Goal: Task Accomplishment & Management: Manage account settings

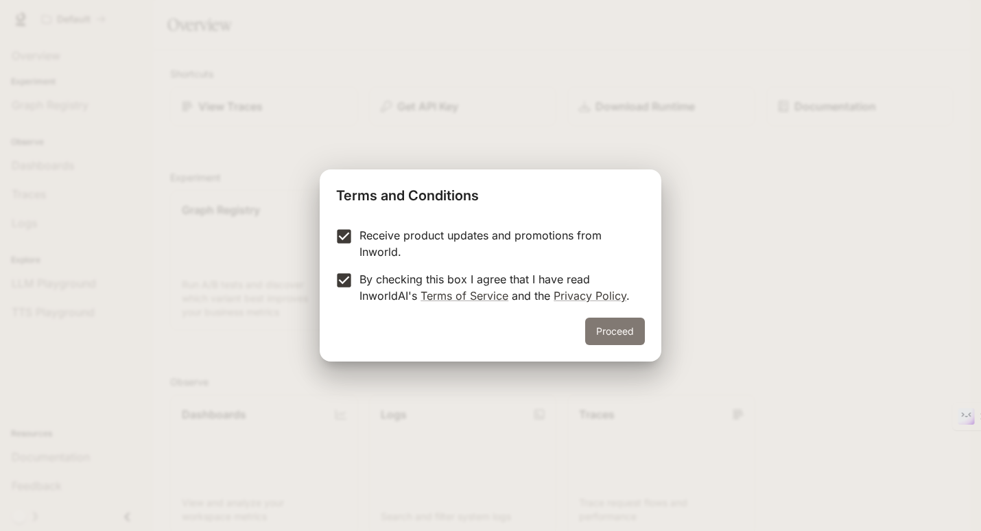
click at [613, 336] on button "Proceed" at bounding box center [615, 331] width 60 height 27
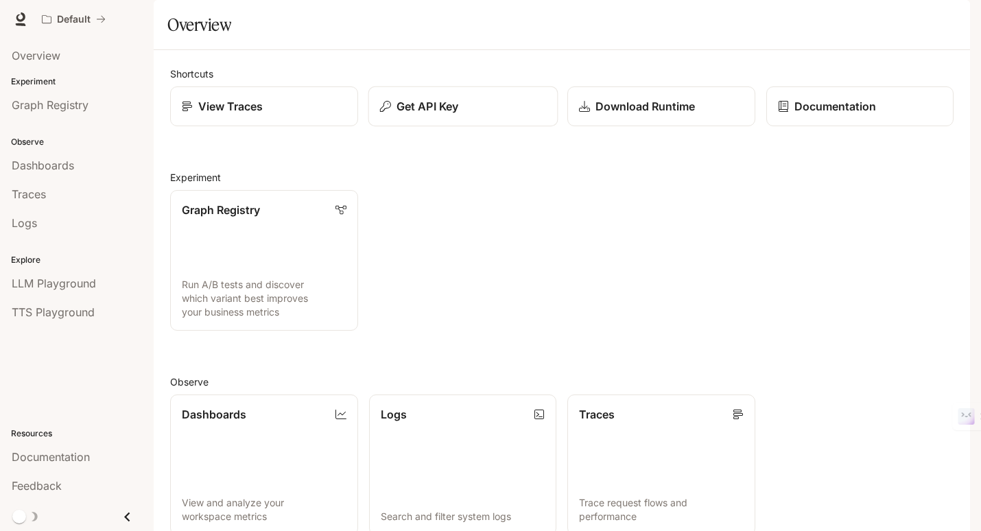
click at [409, 115] on p "Get API Key" at bounding box center [428, 106] width 62 height 16
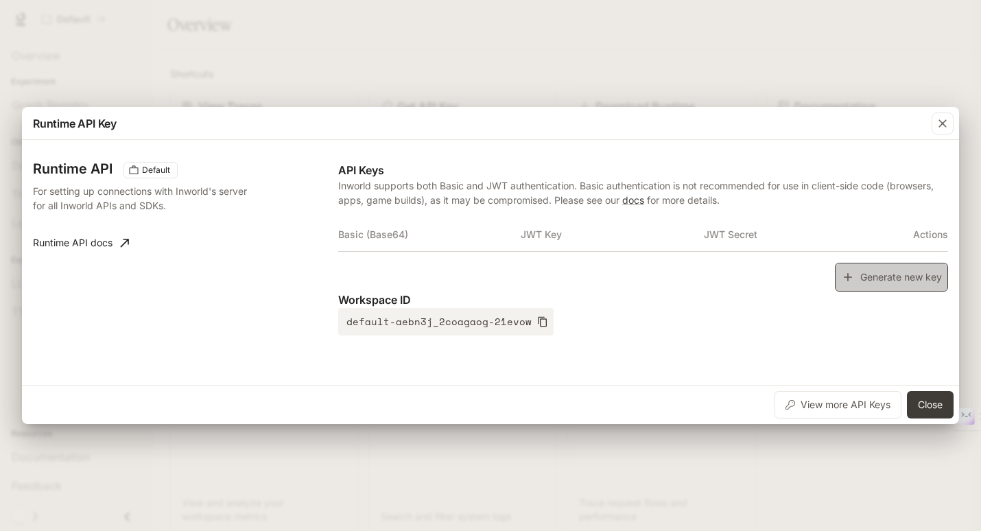
click at [889, 288] on button "Generate new key" at bounding box center [891, 278] width 113 height 30
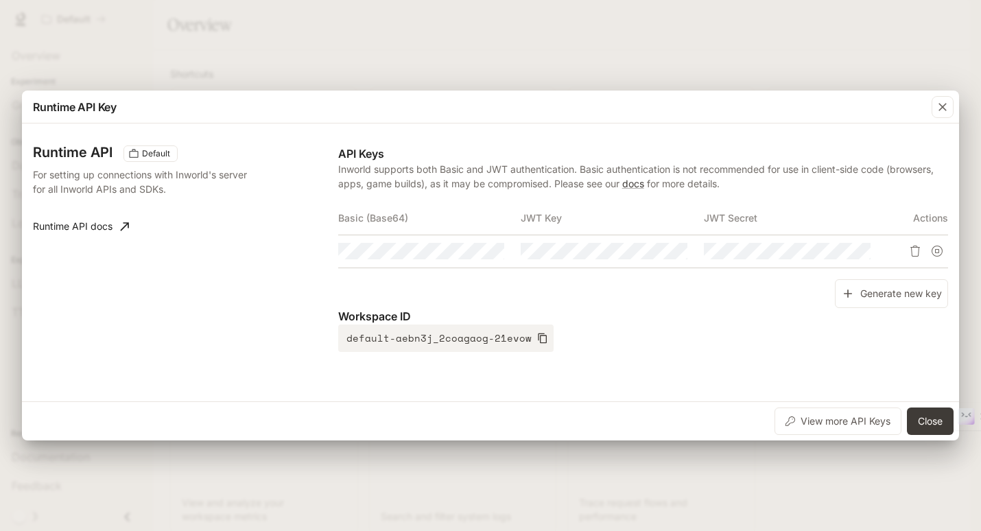
click at [688, 93] on div "Runtime API Key" at bounding box center [490, 107] width 937 height 33
click at [944, 101] on icon "button" at bounding box center [943, 107] width 14 height 14
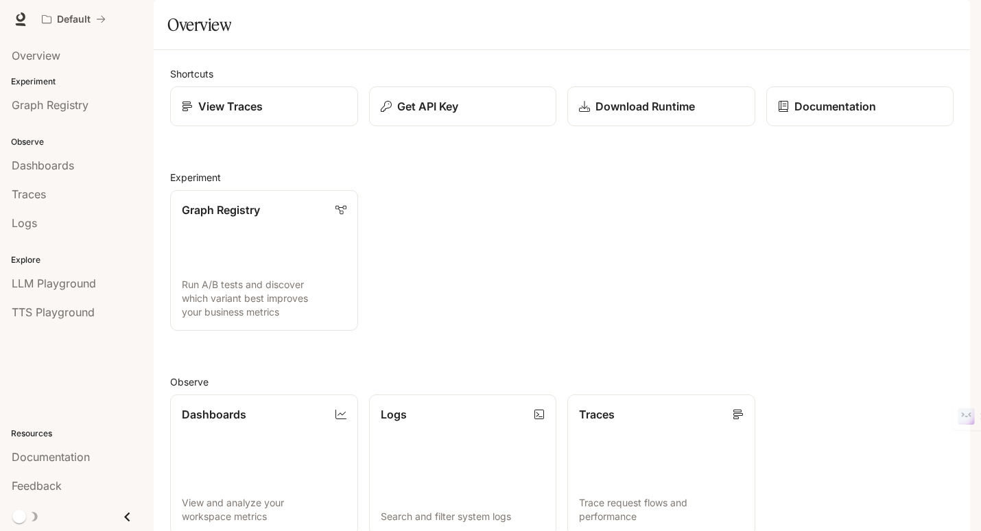
scroll to position [231, 0]
click at [45, 58] on span "Overview" at bounding box center [36, 55] width 49 height 16
click at [288, 127] on link "View Traces" at bounding box center [263, 106] width 189 height 40
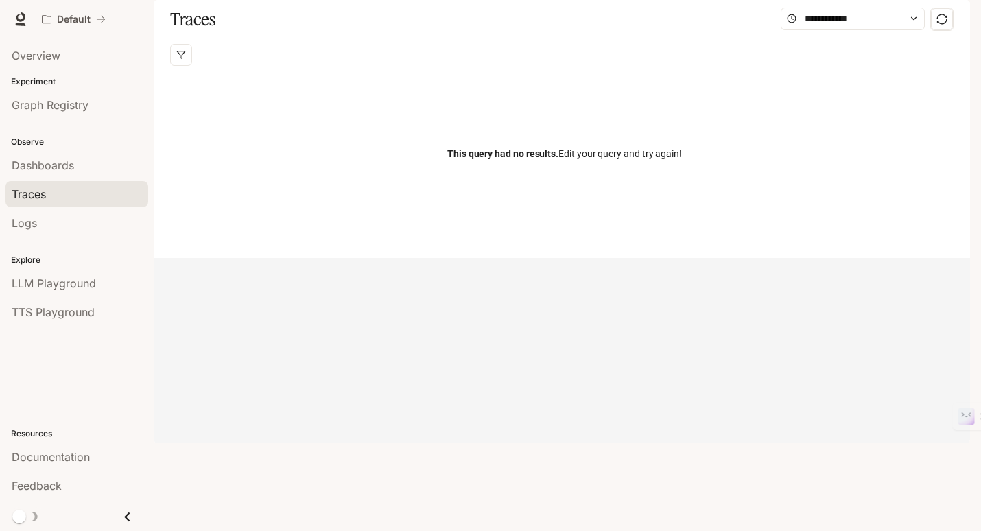
click at [958, 19] on img "button" at bounding box center [950, 19] width 19 height 19
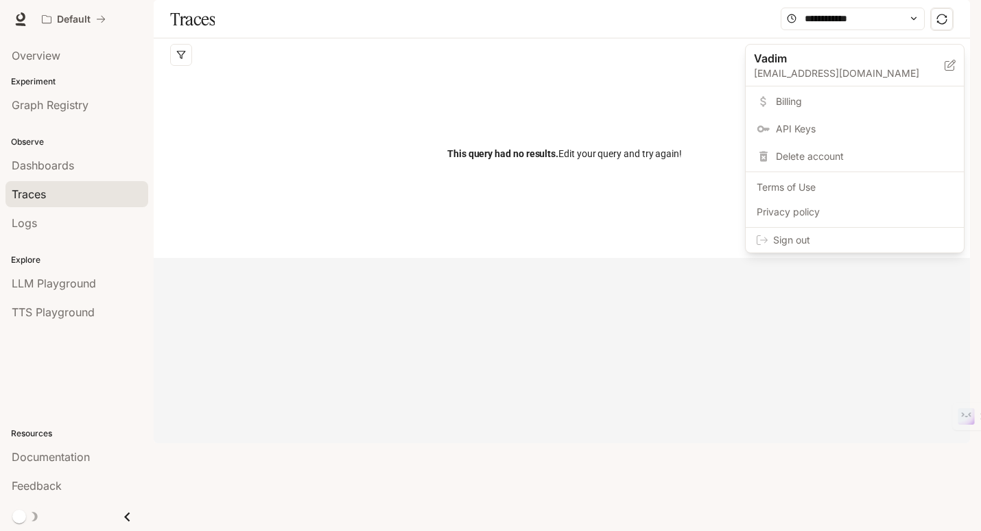
click at [807, 103] on span "Billing" at bounding box center [864, 102] width 177 height 14
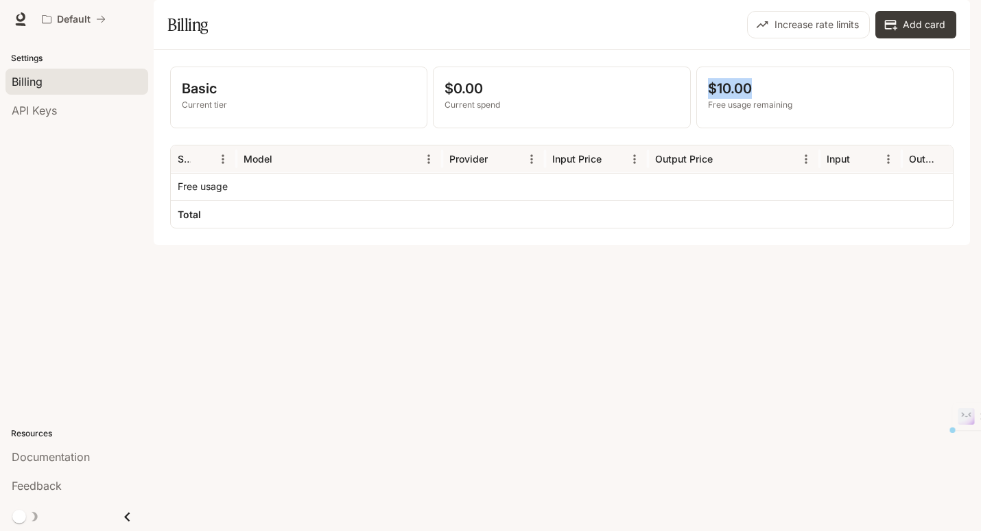
drag, startPoint x: 733, startPoint y: 124, endPoint x: 707, endPoint y: 122, distance: 25.4
click at [708, 99] on p "$10.00" at bounding box center [825, 88] width 234 height 21
click at [577, 245] on div "Basic Current tier $0.00 Current spend $10.00 Free usage remaining Service Mode…" at bounding box center [562, 147] width 817 height 195
click at [54, 106] on span "API Keys" at bounding box center [34, 110] width 45 height 16
click at [21, 120] on link "API Keys" at bounding box center [76, 110] width 143 height 26
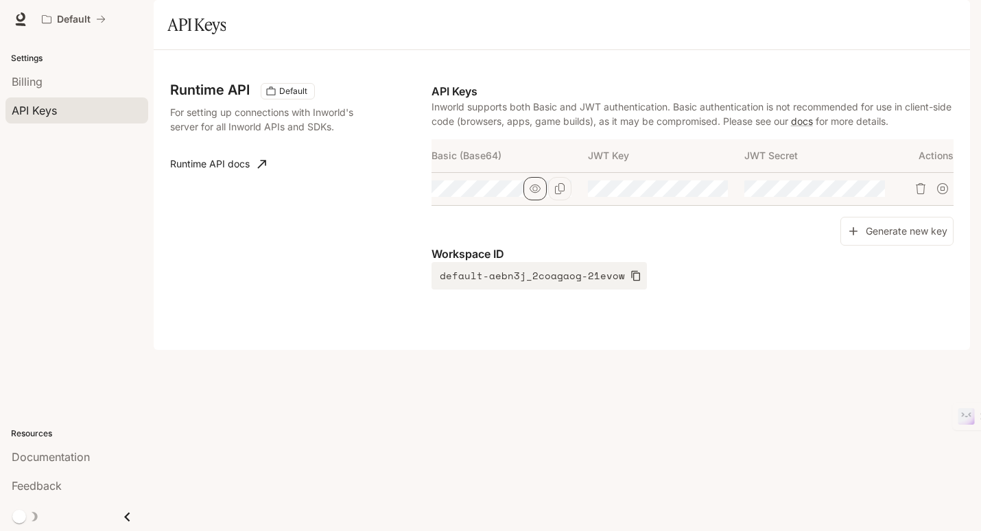
click at [530, 194] on icon "button" at bounding box center [535, 188] width 11 height 11
click at [344, 223] on div "Runtime API Default For setting up connections with Inworld's server for all In…" at bounding box center [300, 186] width 261 height 207
click at [224, 178] on link "Runtime API docs" at bounding box center [218, 163] width 107 height 27
click at [715, 194] on icon "Copy Key" at bounding box center [717, 188] width 10 height 11
click at [561, 194] on icon "Copy Basic (Base64)" at bounding box center [559, 188] width 11 height 11
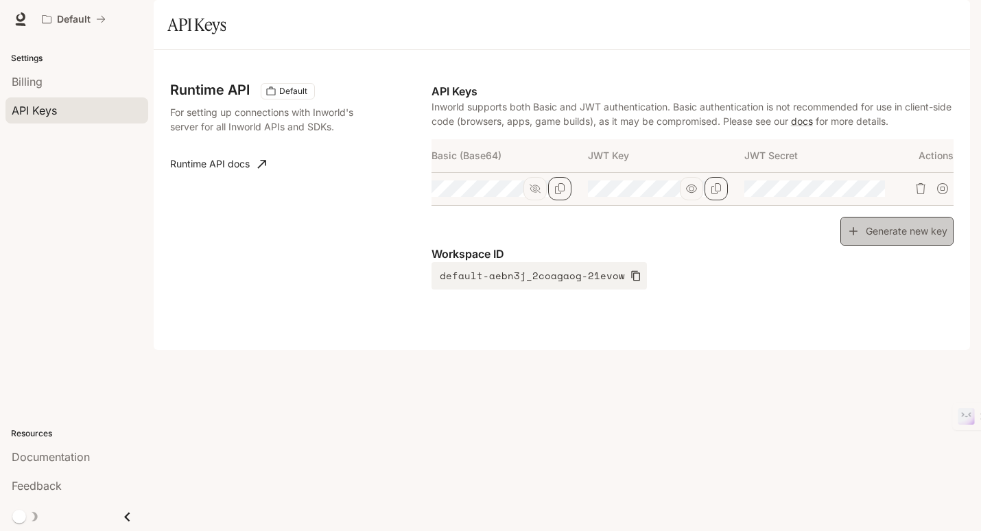
click at [887, 246] on button "Generate new key" at bounding box center [897, 232] width 113 height 30
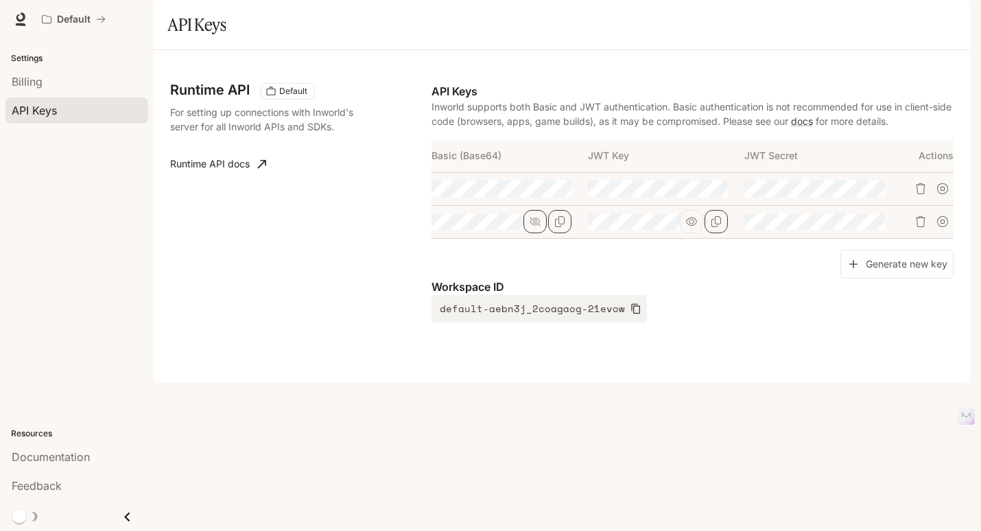
click at [490, 230] on div at bounding box center [502, 221] width 140 height 16
drag, startPoint x: 526, startPoint y: 261, endPoint x: 408, endPoint y: 257, distance: 117.4
click at [408, 257] on div "Runtime API Default For setting up connections with Inworld's server for all In…" at bounding box center [562, 217] width 784 height 300
click at [472, 279] on div "Generate new key" at bounding box center [693, 265] width 522 height 30
click at [0, 0] on icon "Copy Basic (Base64)" at bounding box center [0, 0] width 0 height 0
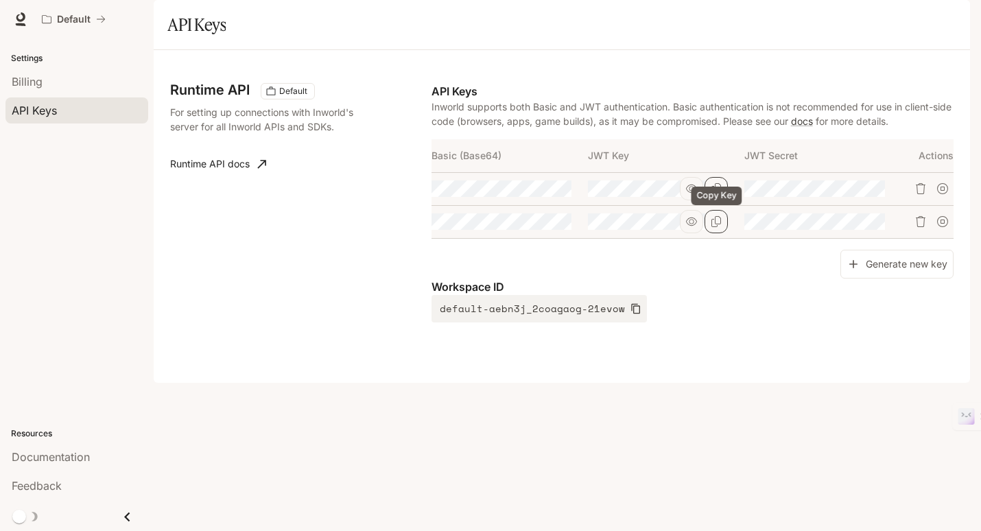
click at [716, 194] on icon "Copy Key" at bounding box center [716, 188] width 11 height 11
click at [874, 194] on icon "Copy Secret" at bounding box center [873, 188] width 11 height 11
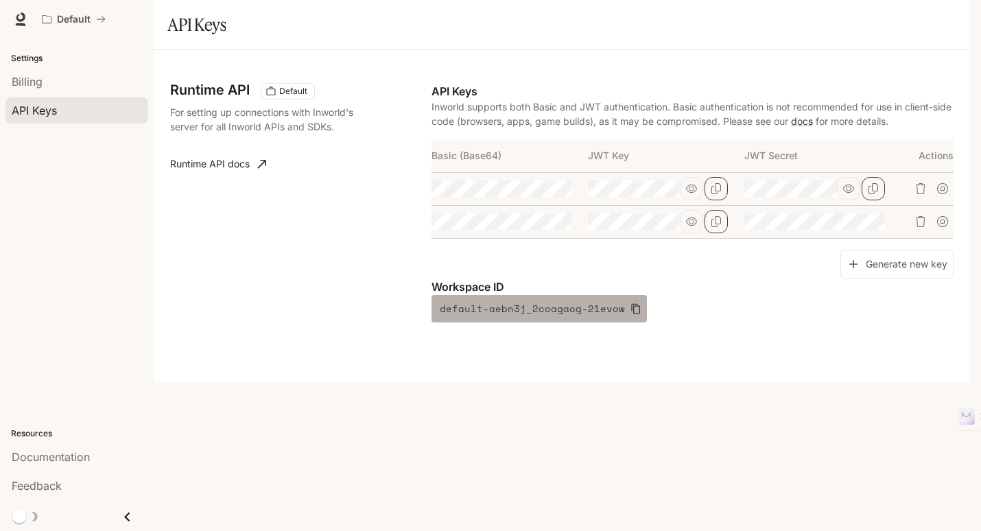
click at [631, 314] on icon "button" at bounding box center [635, 309] width 9 height 10
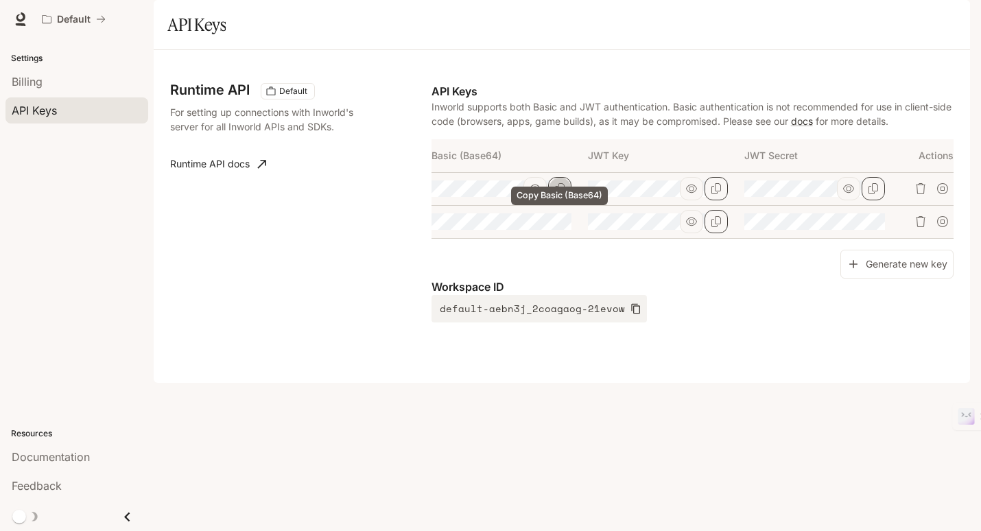
click at [564, 194] on icon "Copy Basic (Base64)" at bounding box center [560, 188] width 10 height 11
click at [0, 0] on icon "Copy Basic (Base64)" at bounding box center [0, 0] width 0 height 0
